Goal: Find specific page/section: Find specific page/section

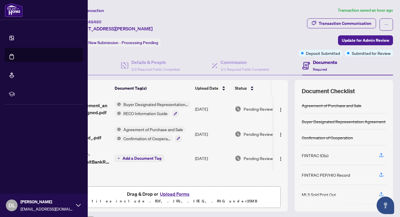
click at [12, 40] on link "Dashboard" at bounding box center [22, 42] width 20 height 5
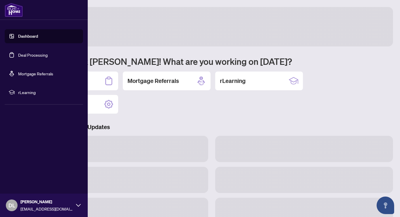
click at [26, 37] on link "Dashboard" at bounding box center [28, 36] width 20 height 5
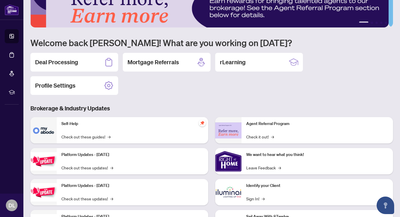
scroll to position [19, 0]
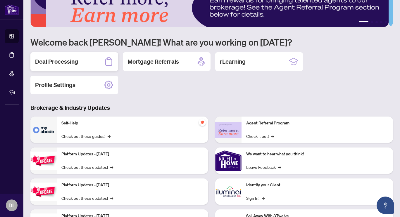
click at [77, 63] on h2 "Deal Processing" at bounding box center [56, 62] width 43 height 8
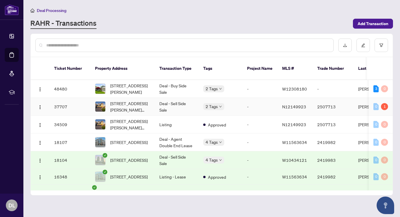
click at [243, 102] on td "-" at bounding box center [260, 107] width 35 height 18
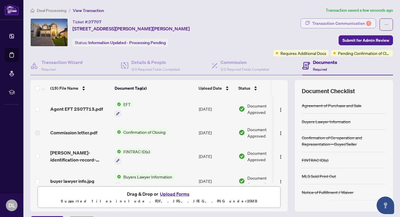
click at [325, 21] on div "Transaction Communication 1" at bounding box center [342, 23] width 59 height 9
type textarea "**********"
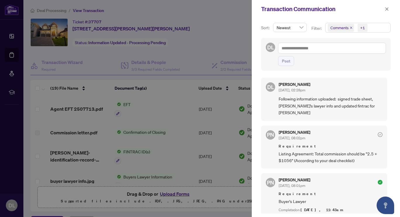
click at [174, 82] on div at bounding box center [200, 108] width 400 height 217
click at [386, 8] on icon "close" at bounding box center [387, 8] width 3 height 3
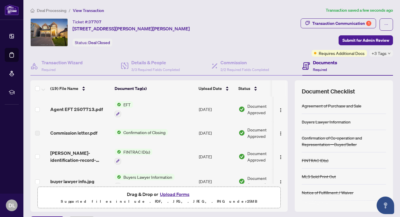
click at [128, 103] on span "EFT" at bounding box center [127, 105] width 12 height 6
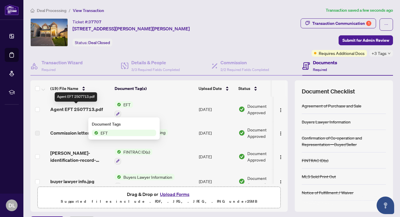
click at [82, 108] on span "Agent EFT 2507713.pdf" at bounding box center [76, 109] width 53 height 7
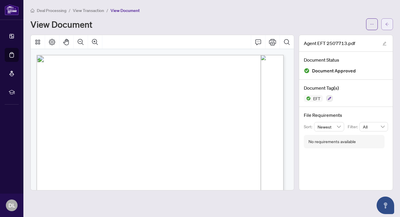
click at [387, 29] on button "button" at bounding box center [388, 24] width 12 height 12
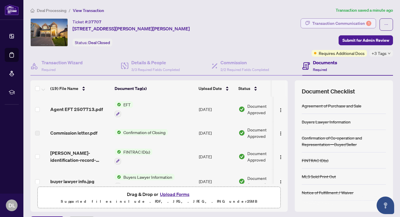
click at [325, 21] on div "Transaction Communication 1" at bounding box center [342, 23] width 59 height 9
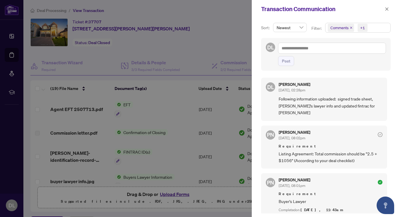
click at [224, 35] on div at bounding box center [200, 108] width 400 height 217
click at [10, 35] on div at bounding box center [200, 108] width 400 height 217
click at [386, 11] on icon "close" at bounding box center [387, 9] width 4 height 4
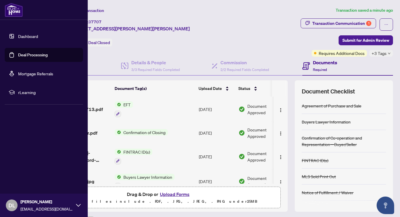
click at [18, 34] on link "Dashboard" at bounding box center [28, 36] width 20 height 5
